Goal: Information Seeking & Learning: Learn about a topic

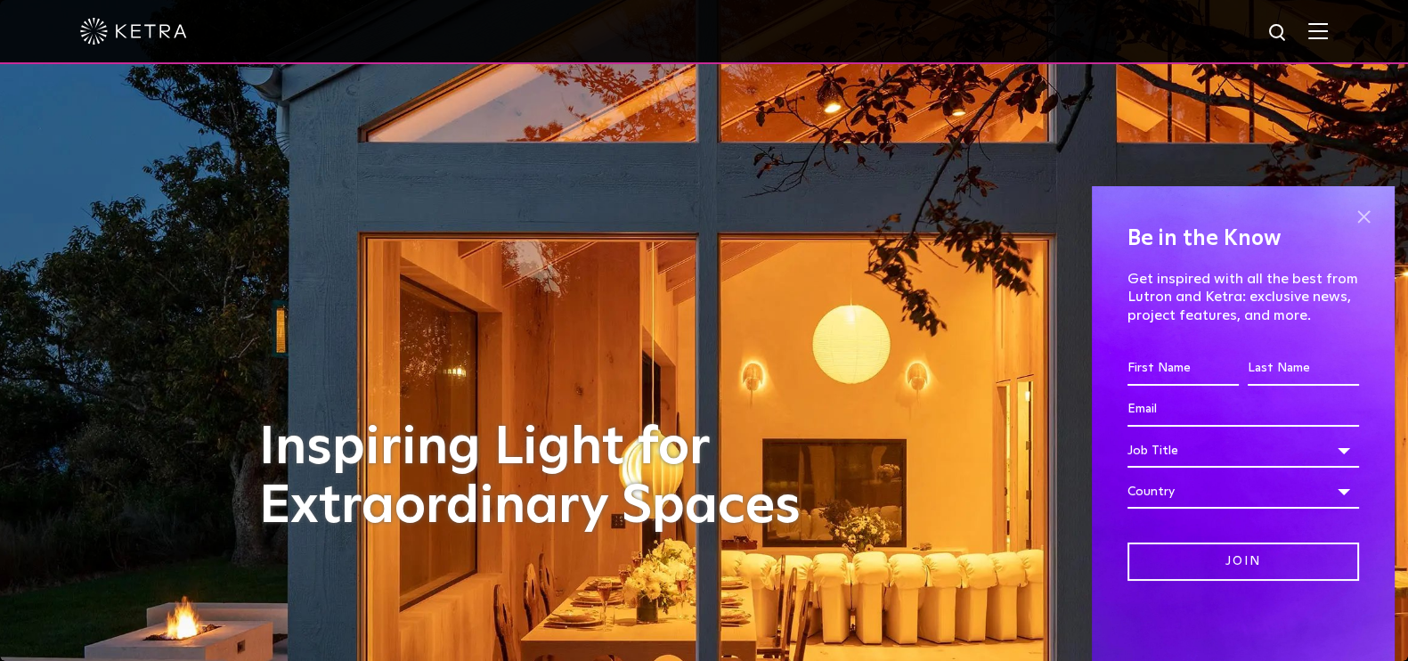
click at [1361, 216] on span at bounding box center [1363, 217] width 27 height 27
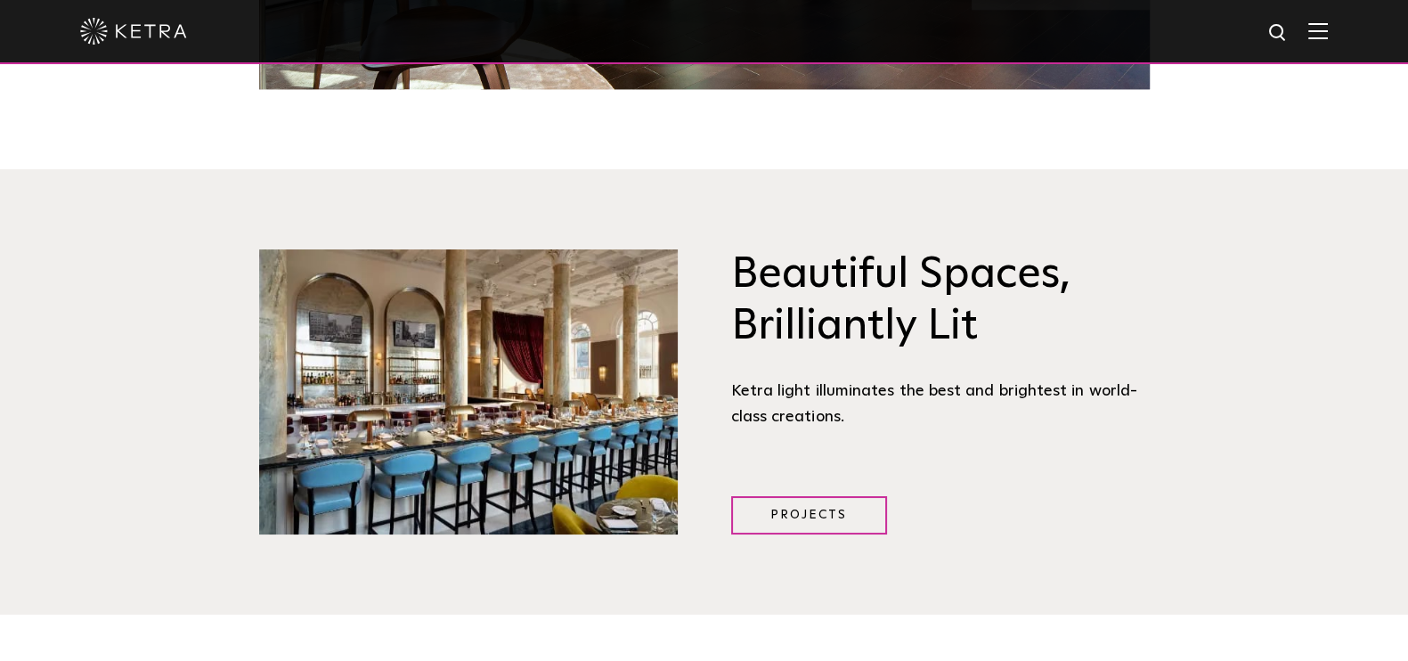
scroll to position [2004, 0]
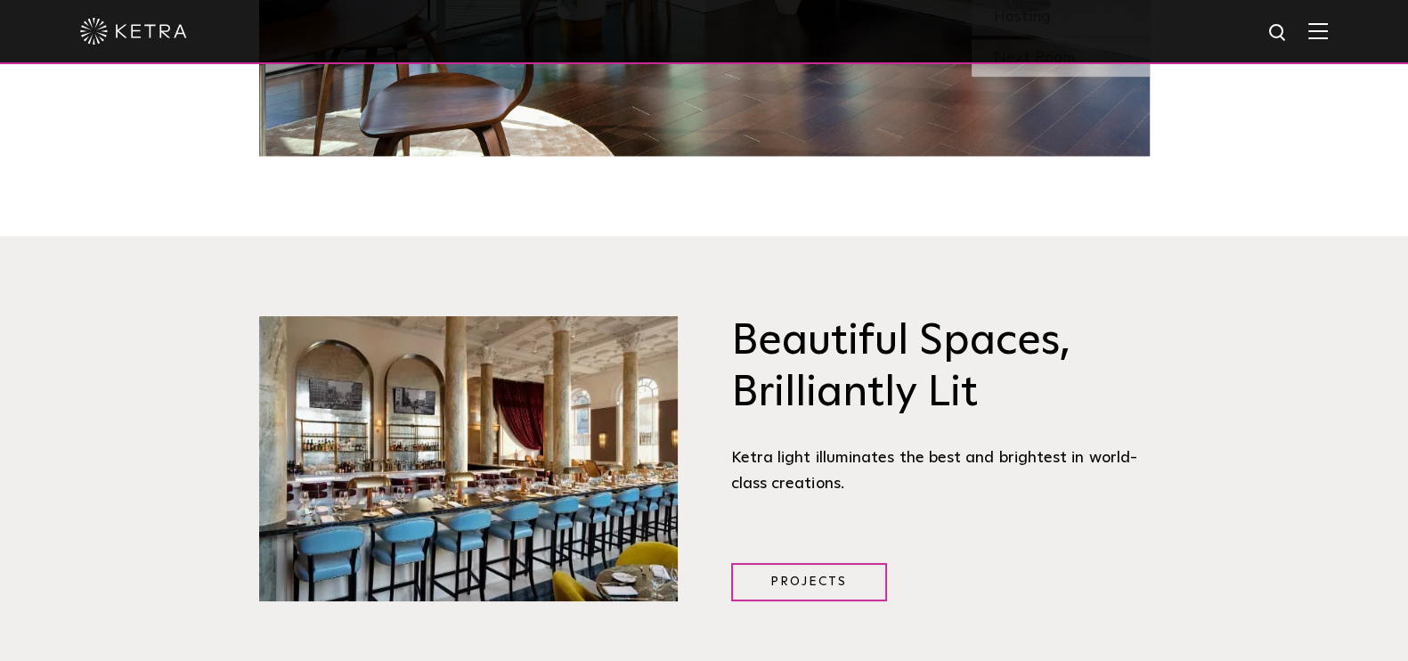
click at [1328, 35] on img at bounding box center [1318, 30] width 20 height 17
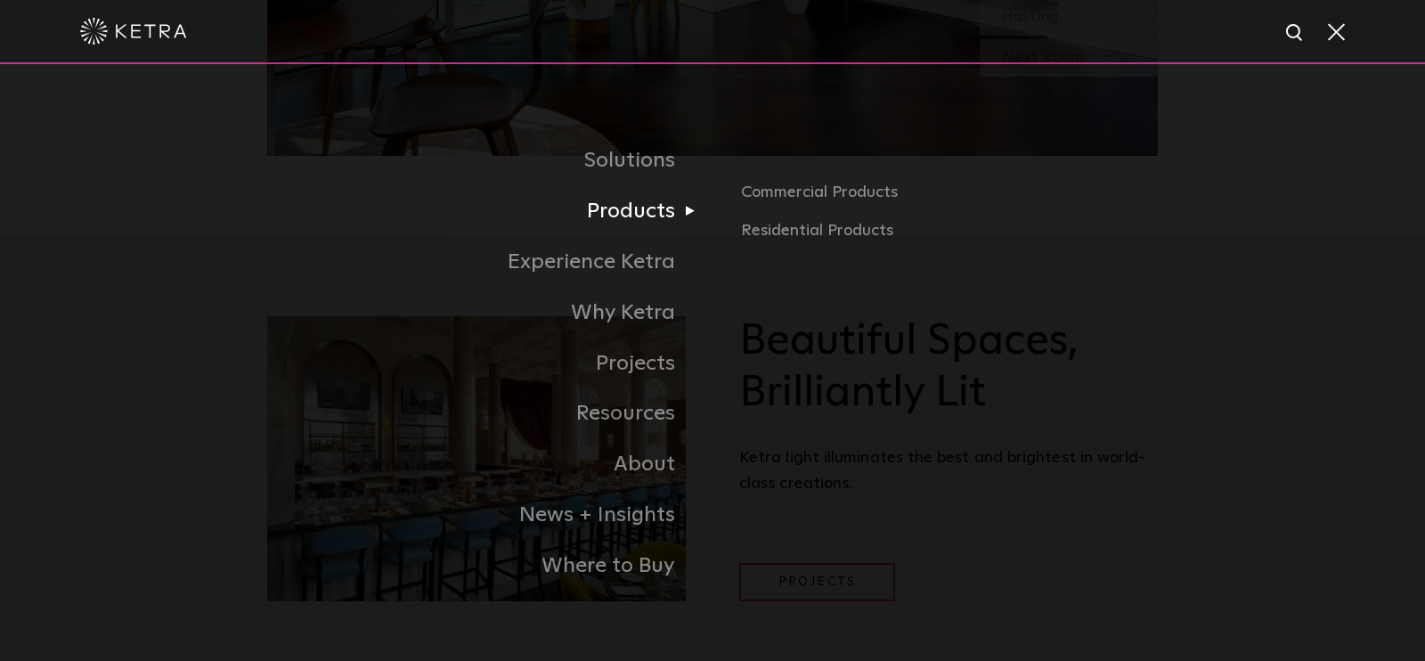
click at [632, 218] on link "Products" at bounding box center [489, 211] width 445 height 51
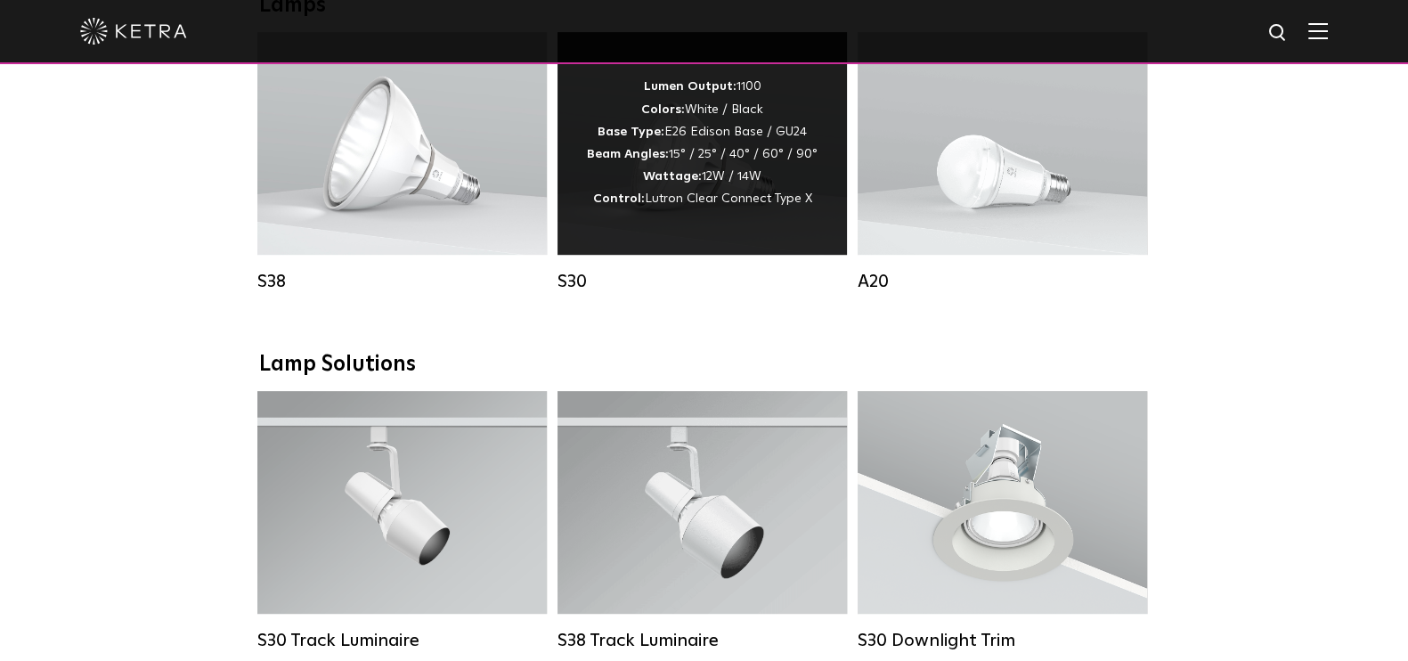
scroll to position [1336, 0]
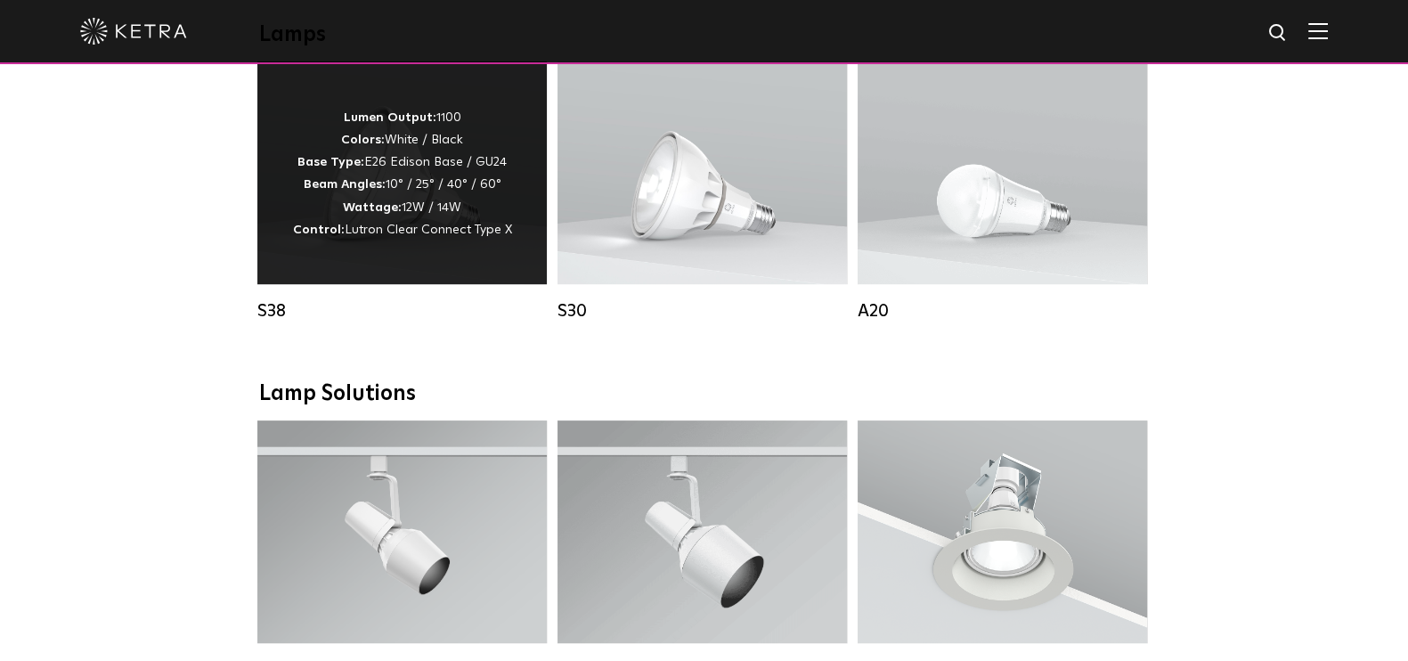
click at [432, 281] on div "Lumen Output: 1100 Colors: White / Black Base Type: E26 Edison Base / GU24 Beam…" at bounding box center [401, 172] width 289 height 223
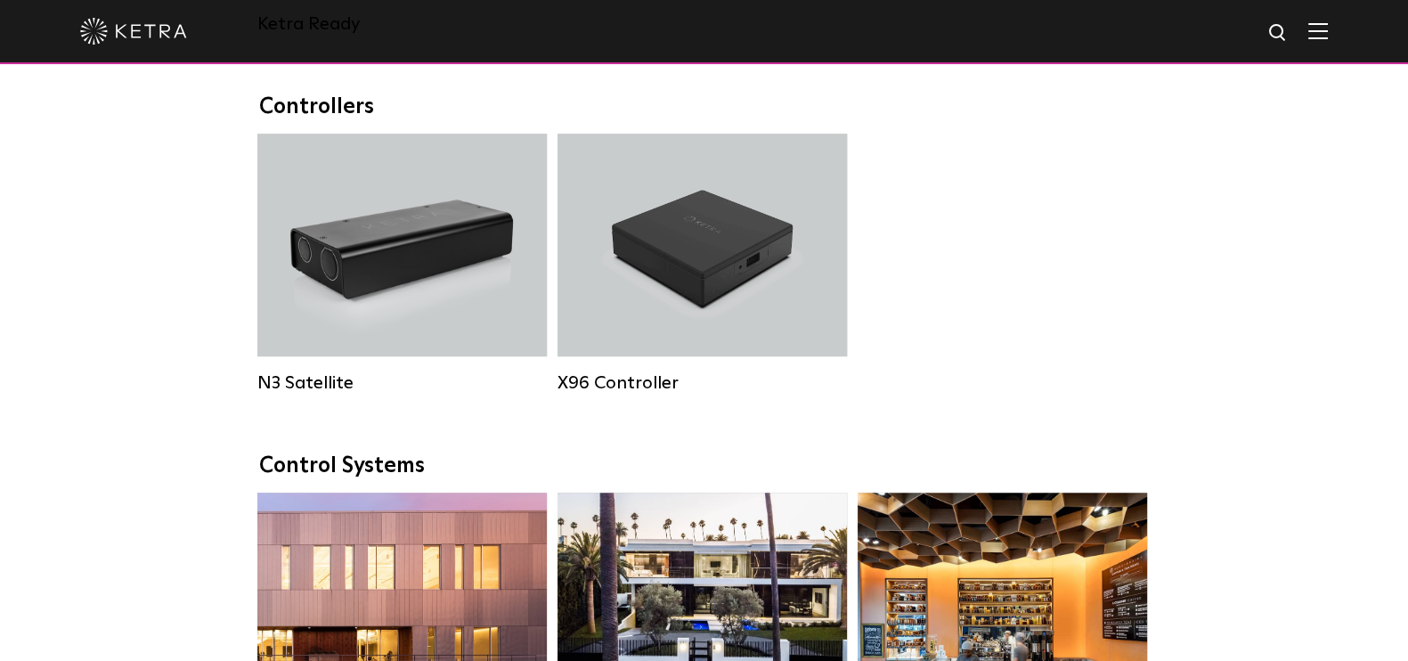
scroll to position [1336, 0]
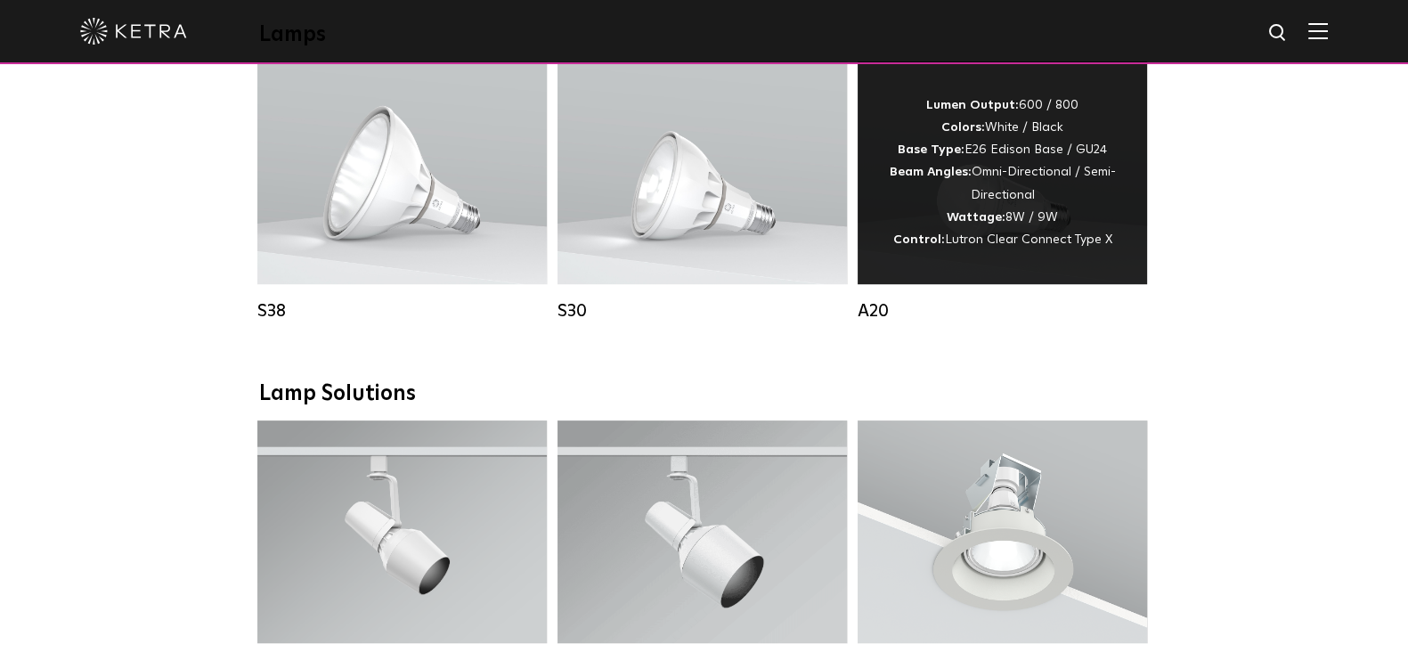
click at [980, 224] on strong "Wattage:" at bounding box center [976, 217] width 59 height 12
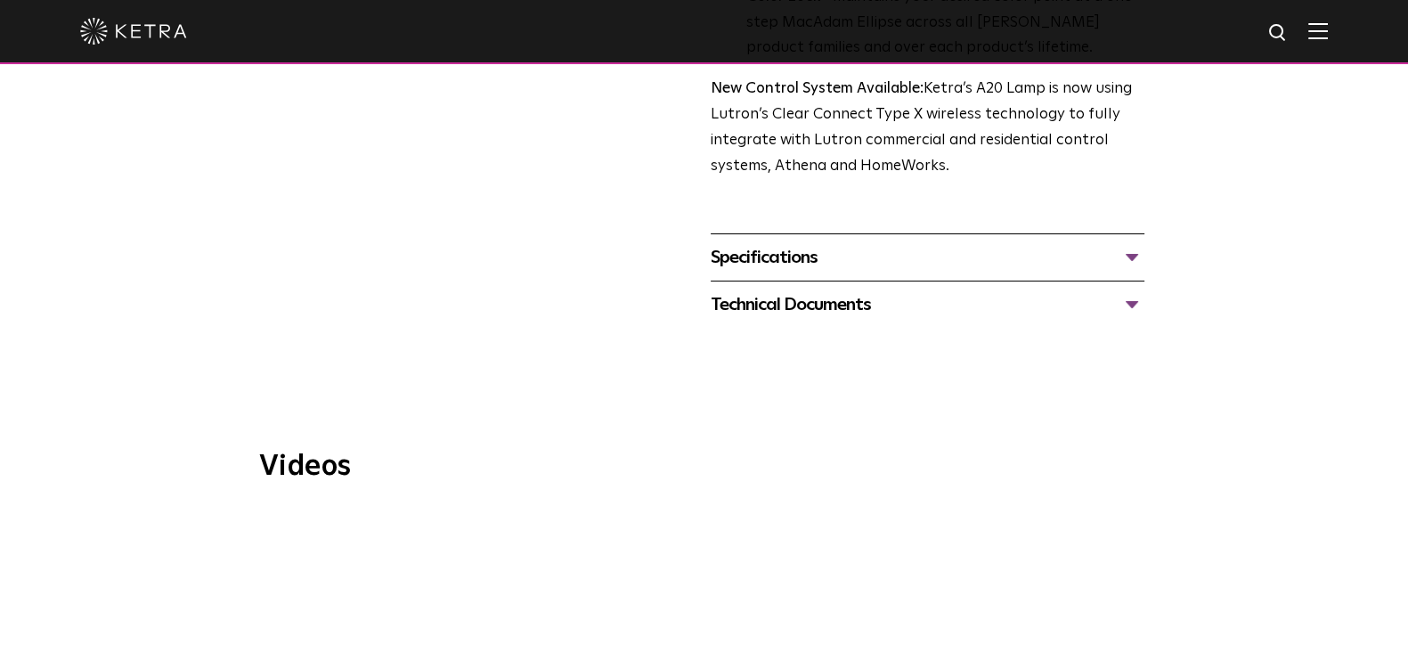
scroll to position [778, 0]
click at [1122, 241] on div "Specifications" at bounding box center [928, 255] width 434 height 28
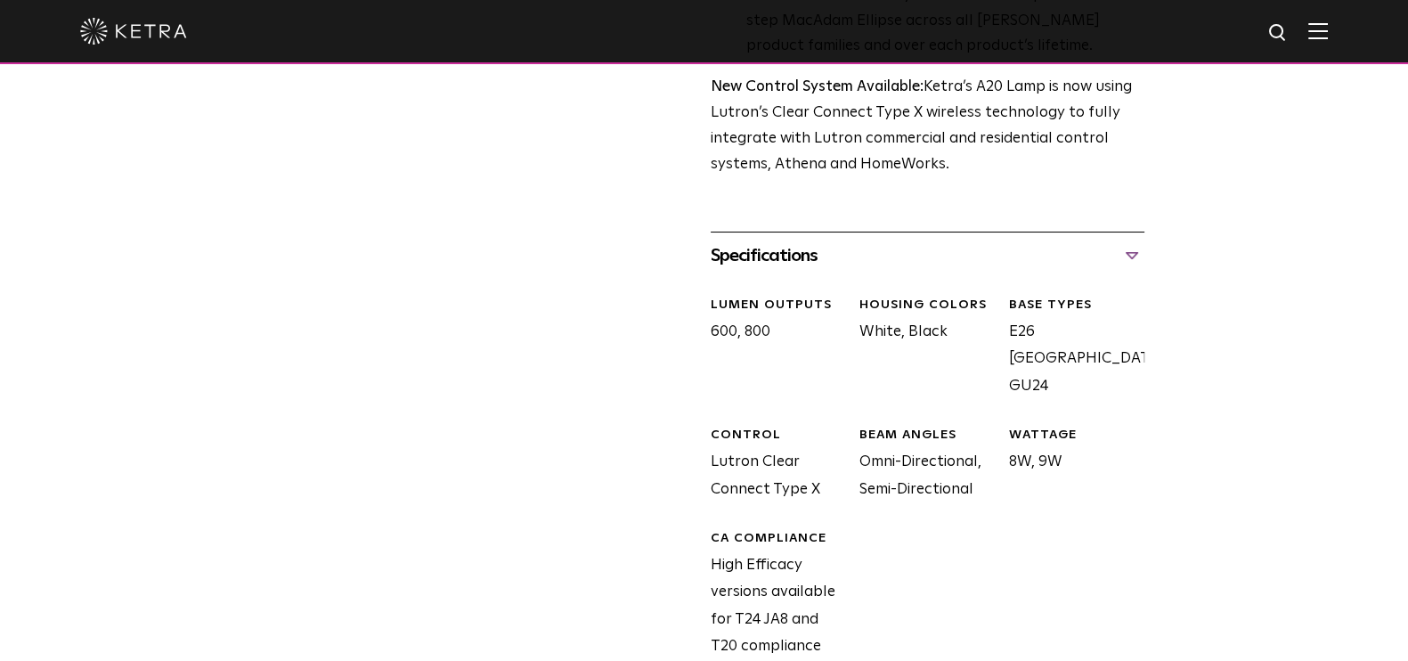
scroll to position [890, 0]
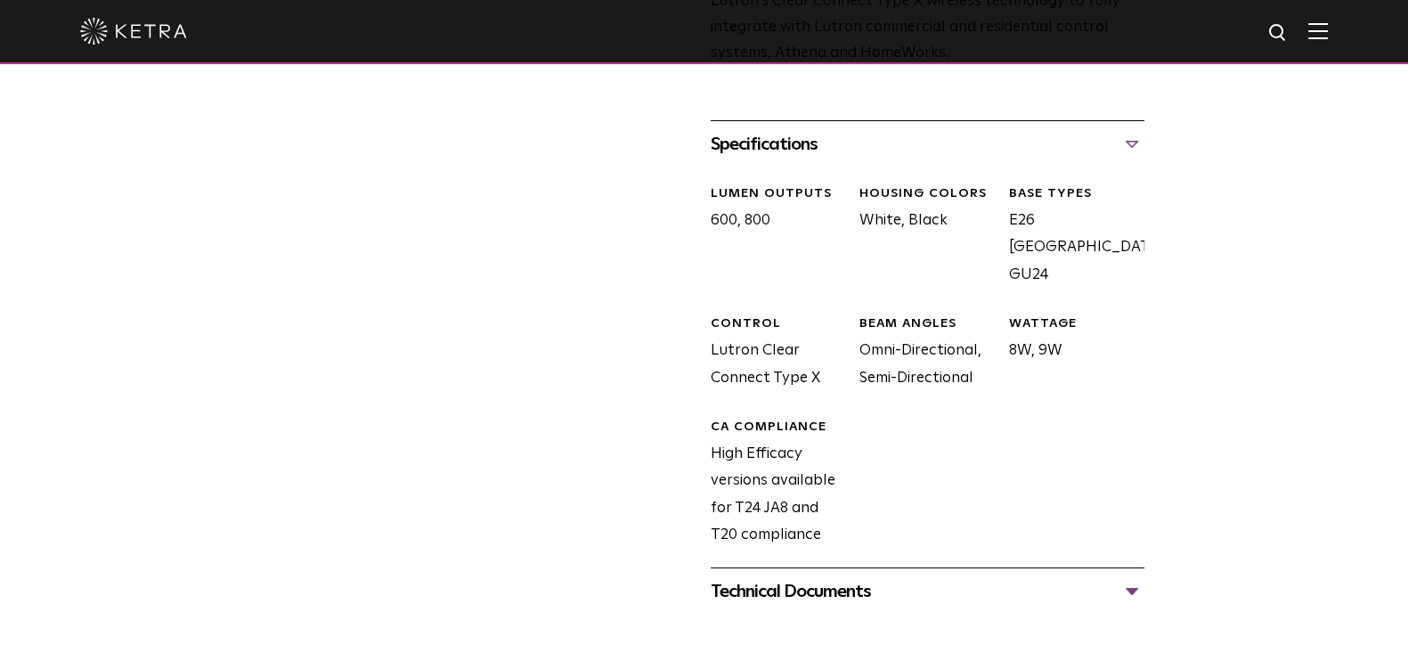
drag, startPoint x: 1060, startPoint y: 293, endPoint x: 1003, endPoint y: 302, distance: 57.7
click at [1003, 315] on div "WATTAGE 8W, 9W" at bounding box center [1069, 353] width 149 height 77
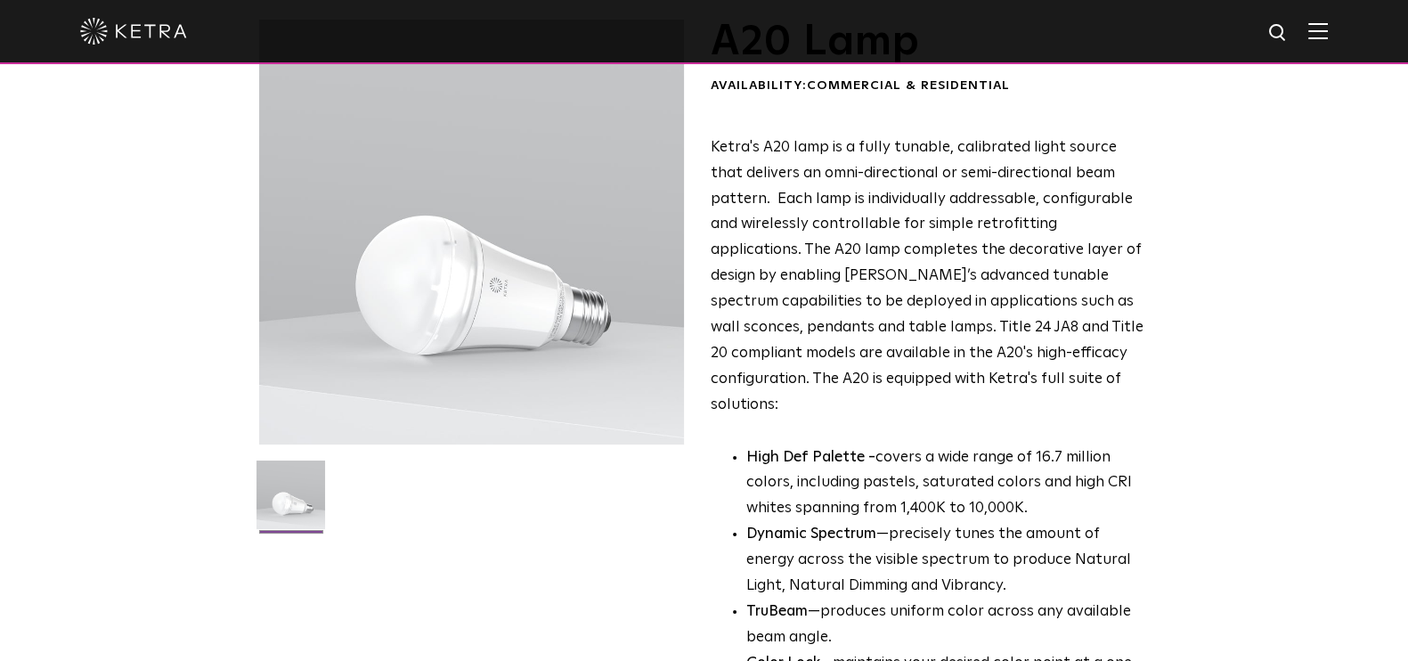
scroll to position [0, 0]
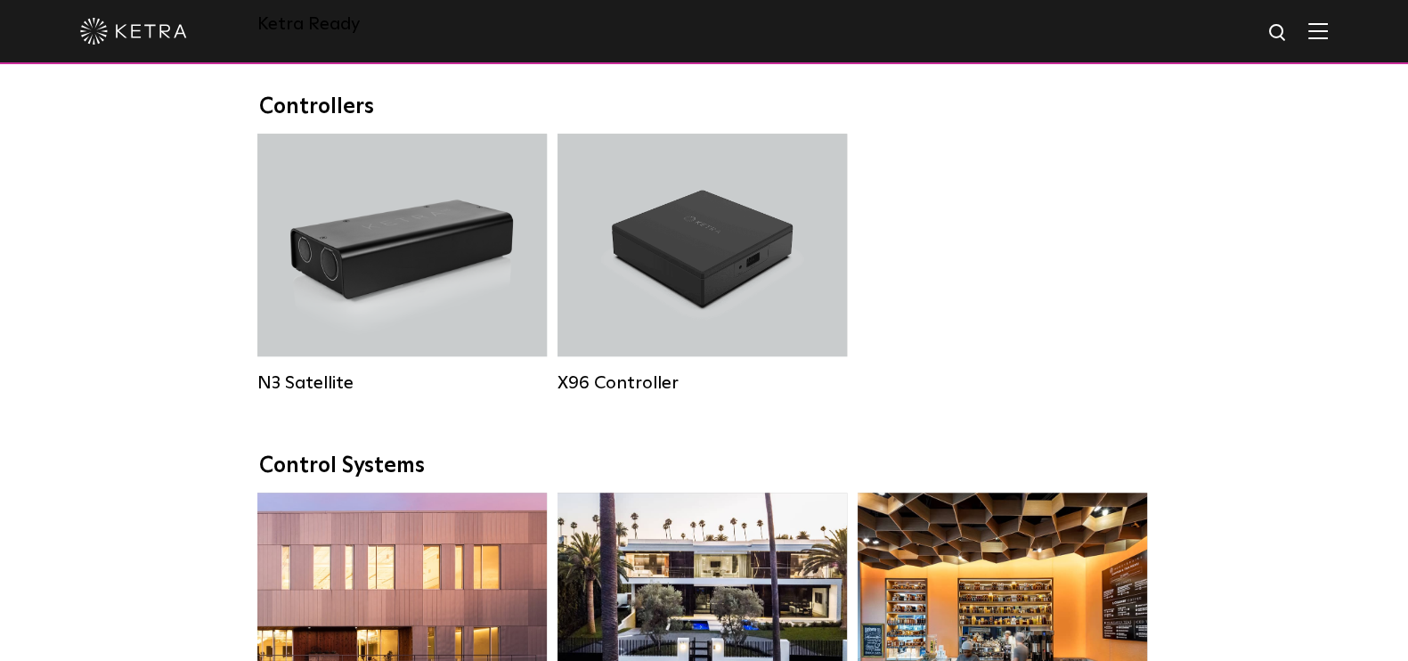
scroll to position [1336, 0]
